Goal: Navigation & Orientation: Find specific page/section

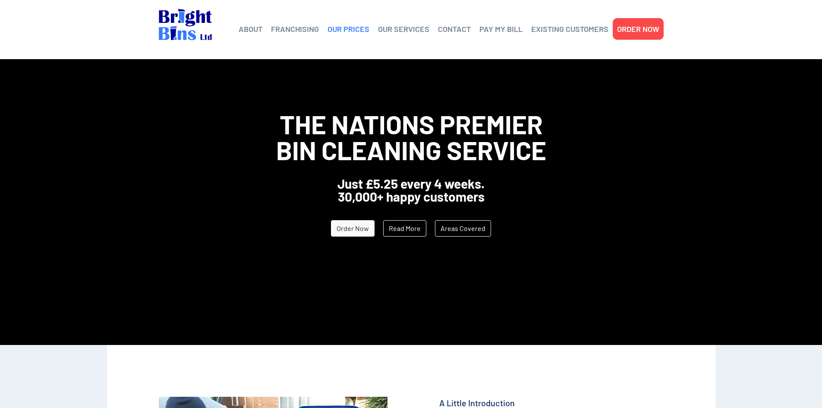
click at [347, 30] on link "OUR PRICES" at bounding box center [349, 28] width 42 height 13
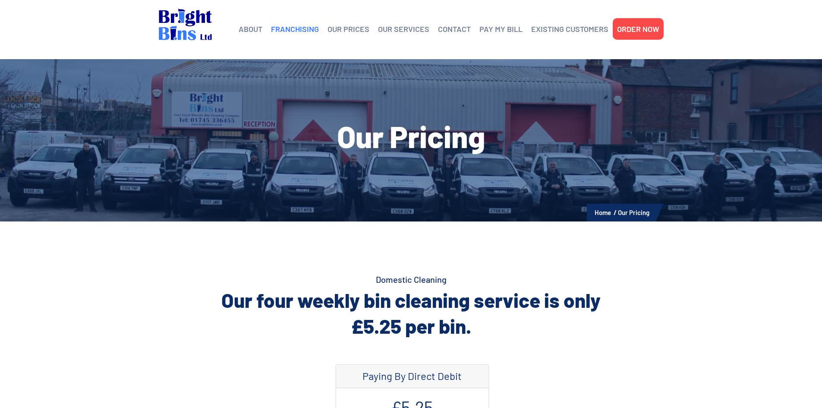
click at [310, 32] on link "FRANCHISING" at bounding box center [295, 28] width 48 height 13
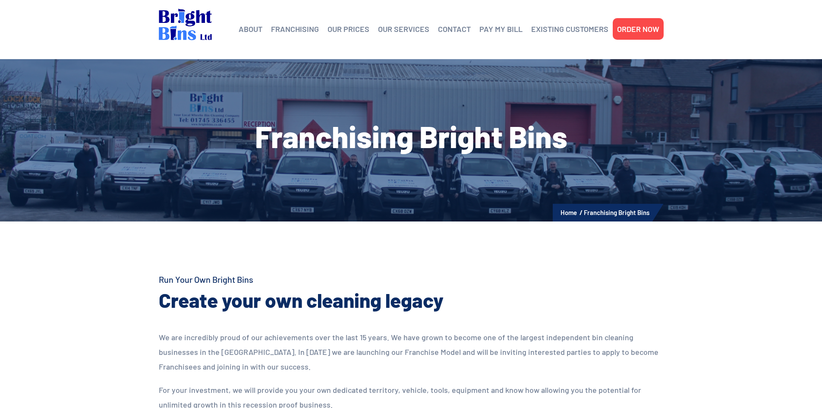
click at [346, 70] on li "OUR PRICES" at bounding box center [358, 81] width 49 height 22
click at [349, 27] on link "OUR PRICES" at bounding box center [349, 28] width 42 height 13
